Goal: Entertainment & Leisure: Consume media (video, audio)

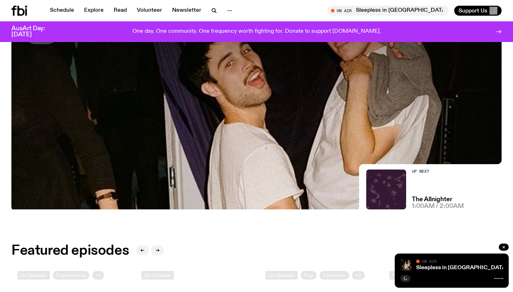
scroll to position [127, 0]
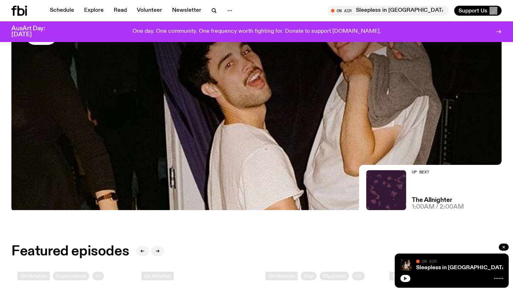
click at [407, 279] on icon "button" at bounding box center [405, 278] width 4 height 4
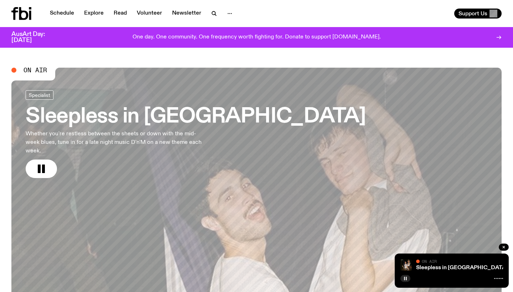
scroll to position [0, 0]
click at [283, 22] on div "Schedule Explore Read Volunteer Newsletter Support Us" at bounding box center [256, 13] width 513 height 27
click at [498, 39] on icon at bounding box center [499, 38] width 6 height 6
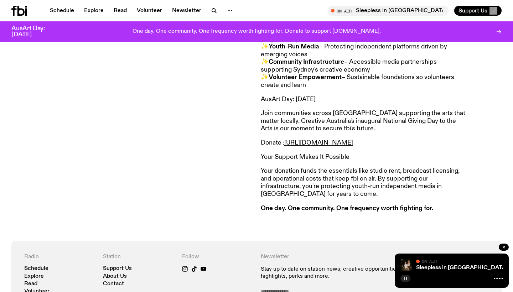
scroll to position [485, 0]
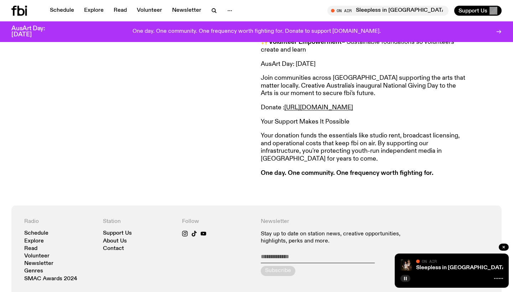
click at [403, 279] on icon "button" at bounding box center [405, 278] width 4 height 4
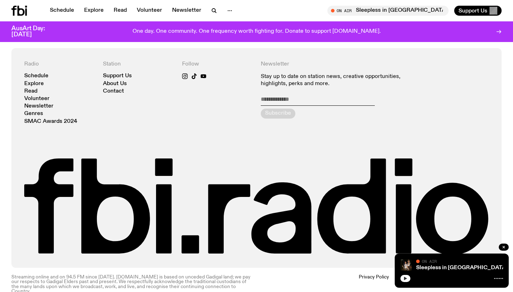
click at [405, 279] on icon "button" at bounding box center [405, 279] width 3 height 4
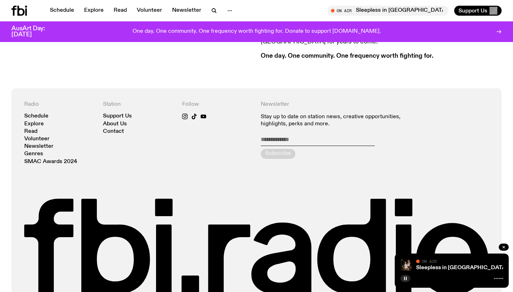
scroll to position [578, 0]
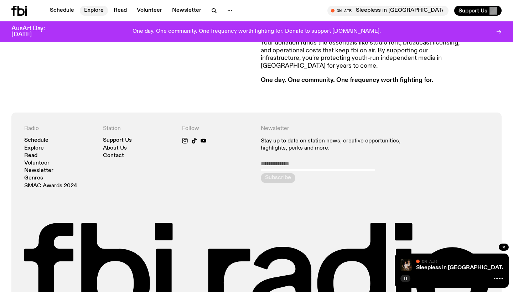
click at [87, 12] on link "Explore" at bounding box center [94, 11] width 28 height 10
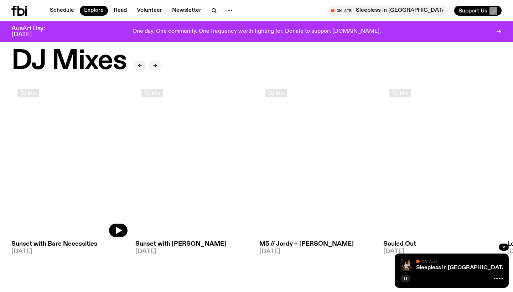
scroll to position [12, 0]
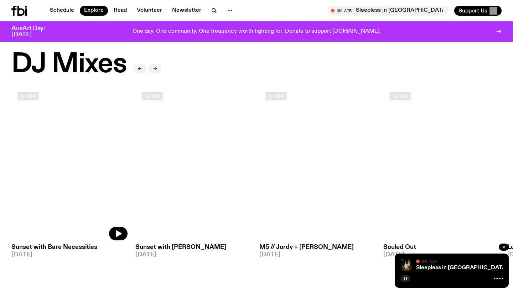
click at [156, 68] on icon "button" at bounding box center [155, 69] width 4 height 4
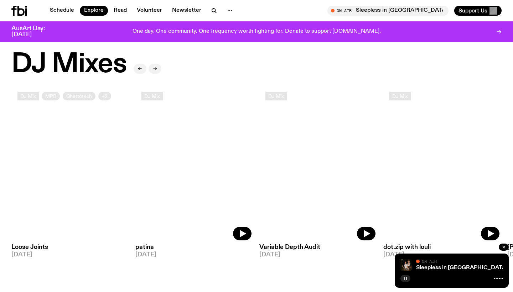
click at [155, 67] on icon "button" at bounding box center [155, 69] width 4 height 4
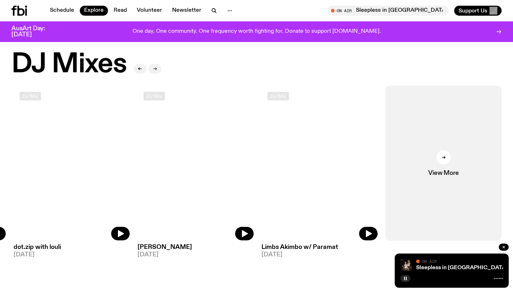
click at [155, 67] on icon "button" at bounding box center [155, 69] width 4 height 4
click at [370, 237] on icon "button" at bounding box center [368, 233] width 9 height 9
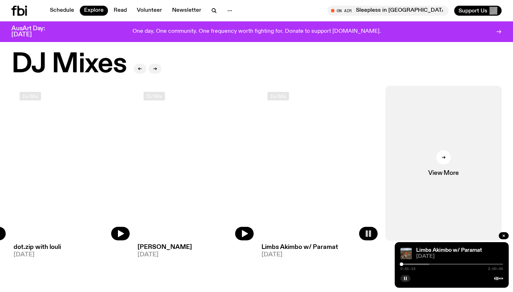
click at [401, 265] on div at bounding box center [401, 264] width 4 height 4
drag, startPoint x: 425, startPoint y: 5, endPoint x: 436, endPoint y: 161, distance: 155.6
click at [436, 161] on link "View More" at bounding box center [443, 163] width 116 height 155
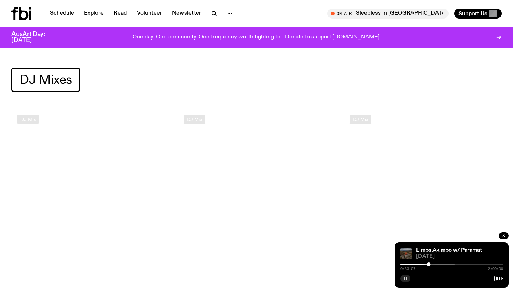
click at [406, 251] on img at bounding box center [405, 253] width 11 height 11
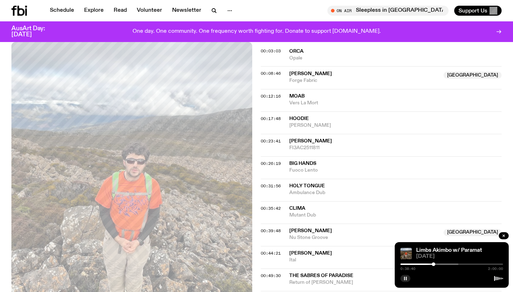
scroll to position [291, 0]
click at [308, 183] on span "Holy Tongue" at bounding box center [307, 185] width 36 height 5
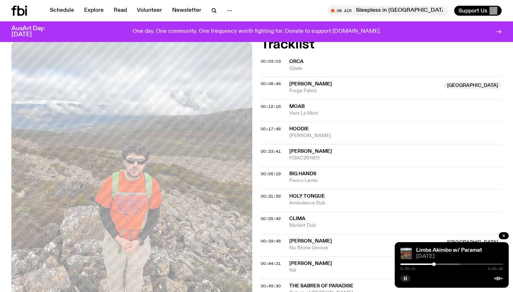
scroll to position [279, 0]
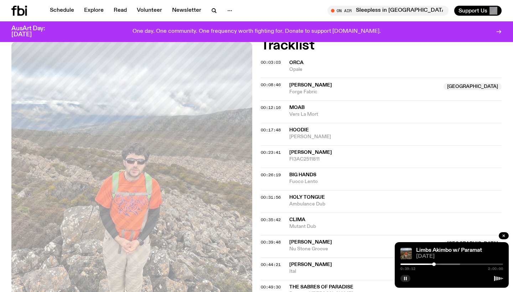
click at [331, 66] on span "Opale" at bounding box center [395, 69] width 212 height 7
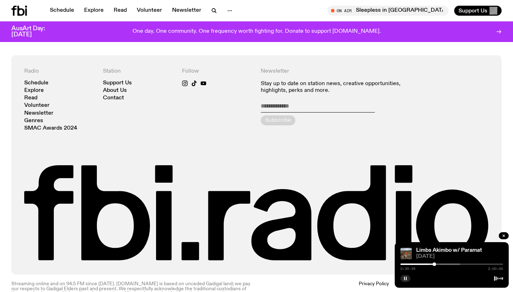
scroll to position [846, 0]
